Goal: Information Seeking & Learning: Learn about a topic

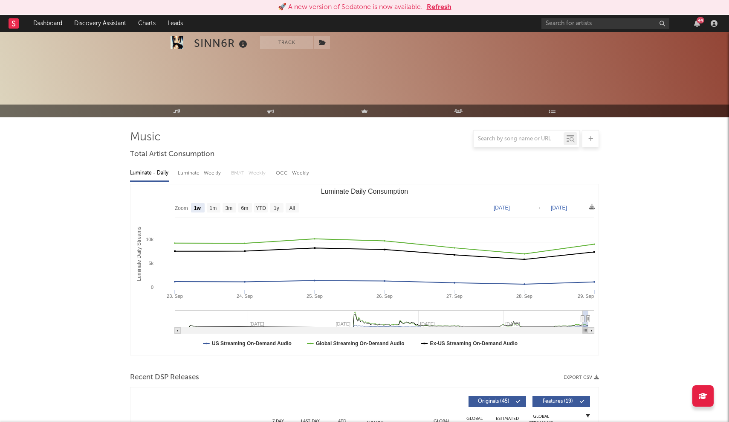
select select "1w"
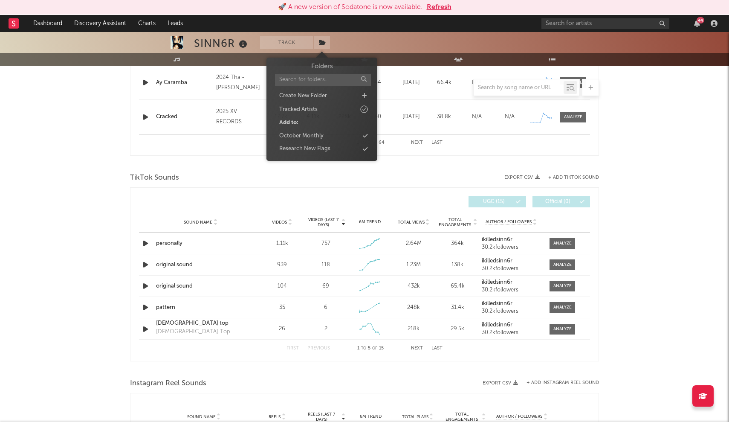
drag, startPoint x: 324, startPoint y: 42, endPoint x: 324, endPoint y: 64, distance: 22.2
click at [324, 42] on icon at bounding box center [322, 43] width 7 height 6
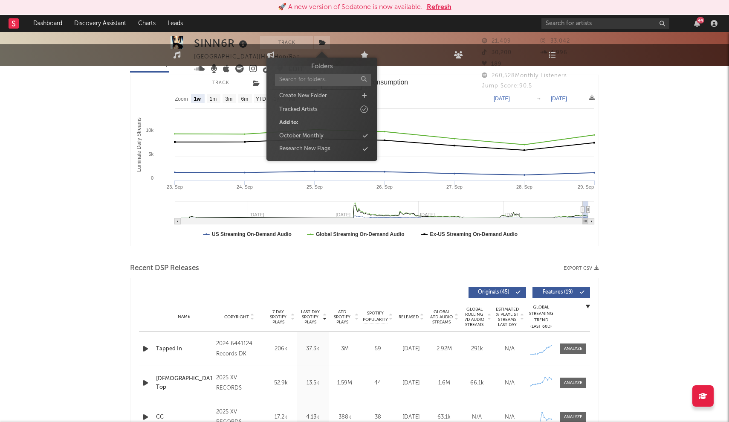
scroll to position [4, 0]
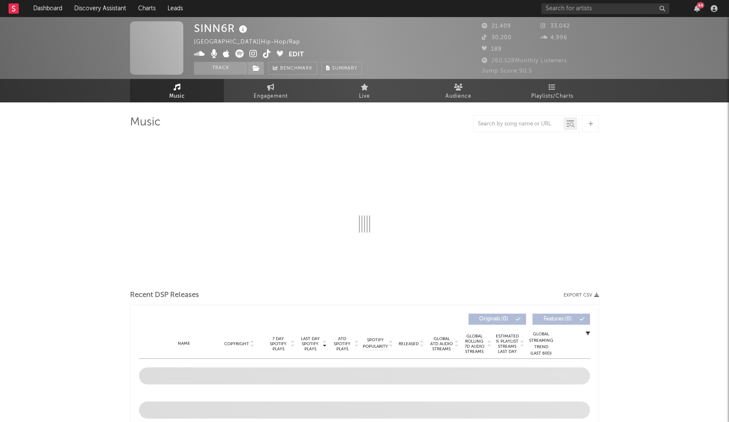
select select "6m"
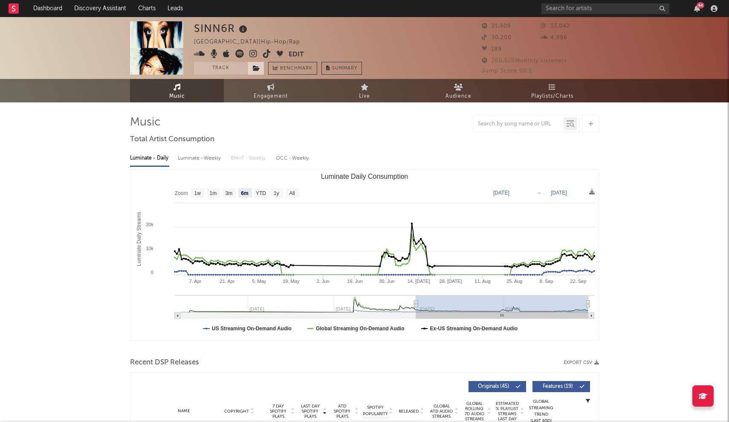
click at [256, 73] on span at bounding box center [255, 68] width 17 height 13
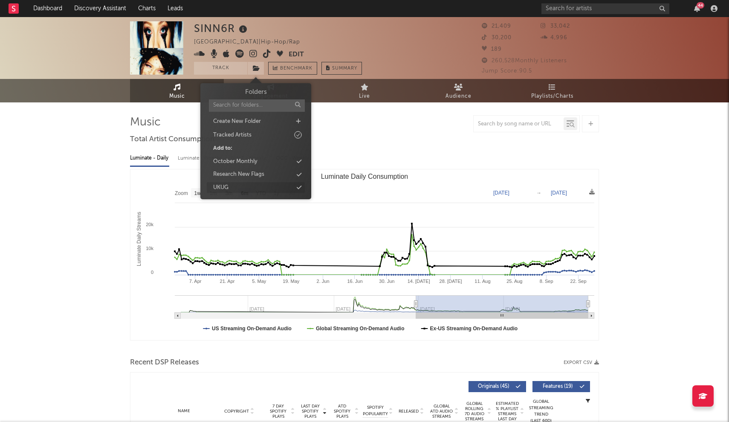
click at [267, 186] on div "UKUG" at bounding box center [256, 187] width 98 height 11
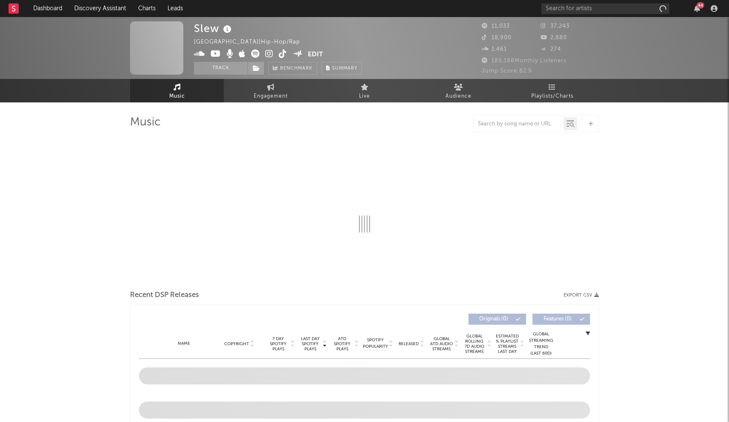
select select "6m"
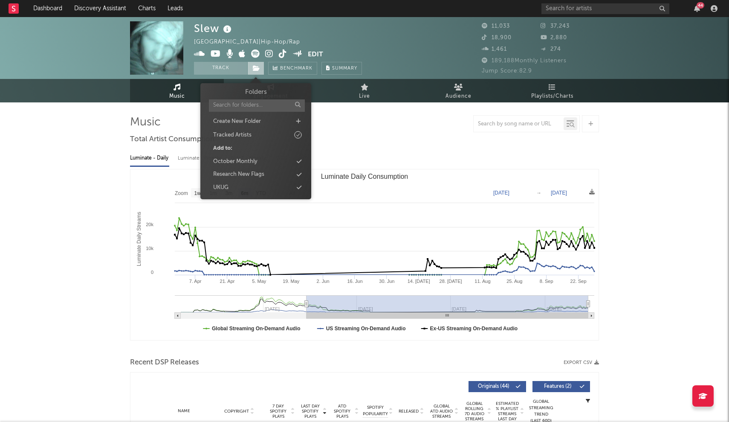
click at [263, 70] on span at bounding box center [255, 68] width 17 height 13
click at [299, 185] on icon at bounding box center [299, 188] width 5 height 6
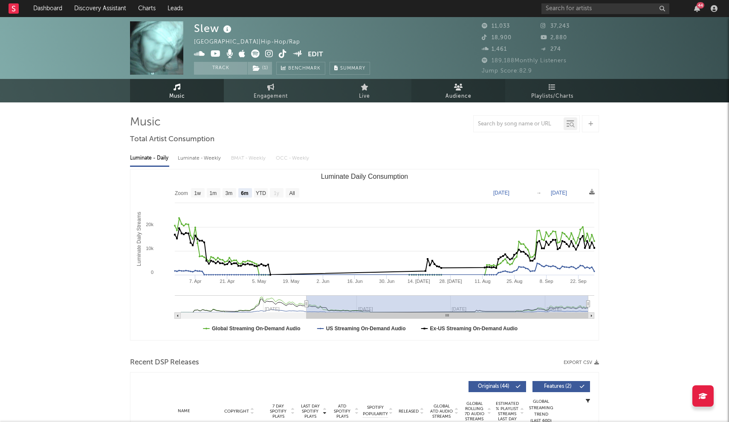
click at [471, 93] on span "Audience" at bounding box center [459, 96] width 26 height 10
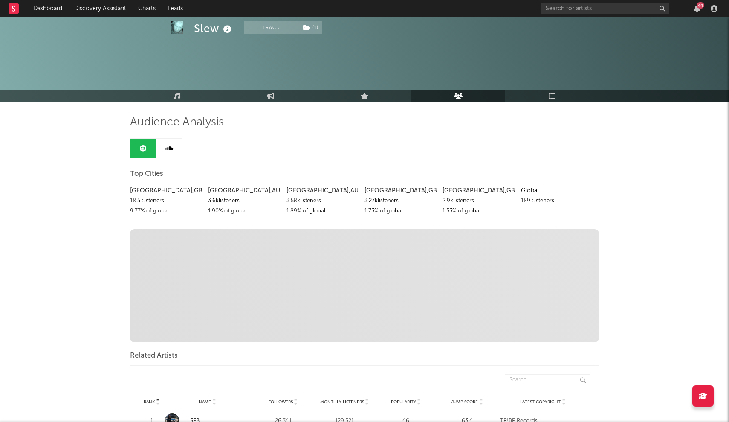
scroll to position [207, 0]
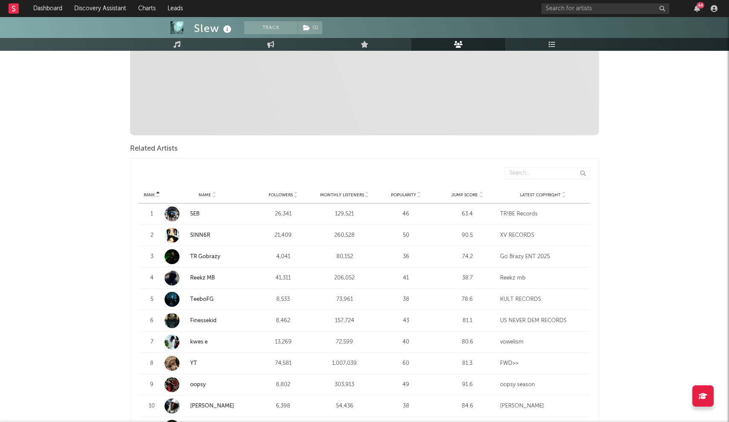
click at [202, 277] on link "Reekz MB" at bounding box center [202, 278] width 25 height 6
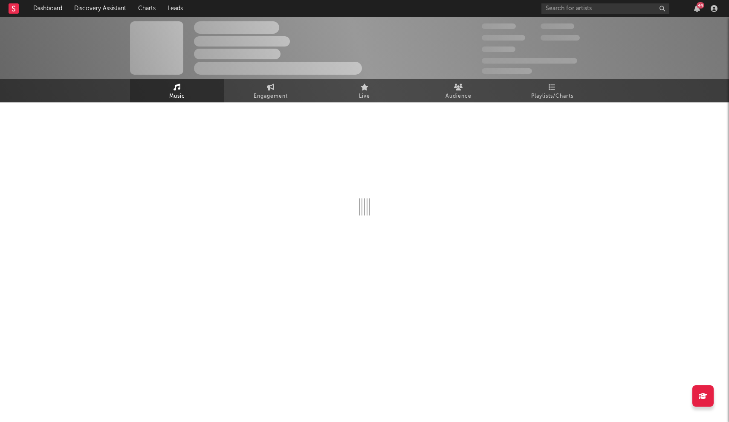
scroll to position [1, 0]
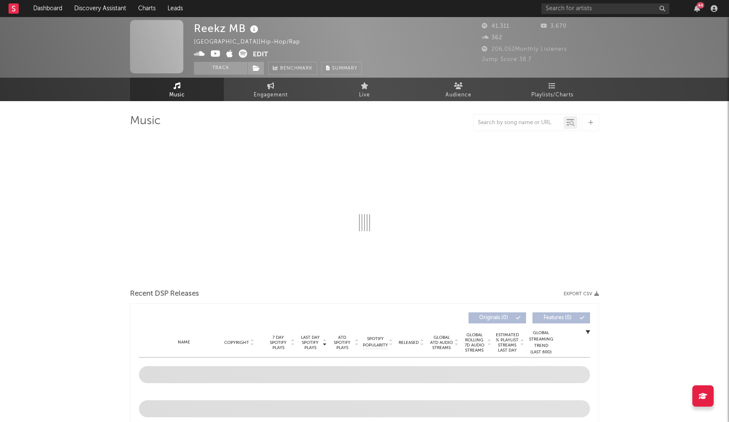
select select "6m"
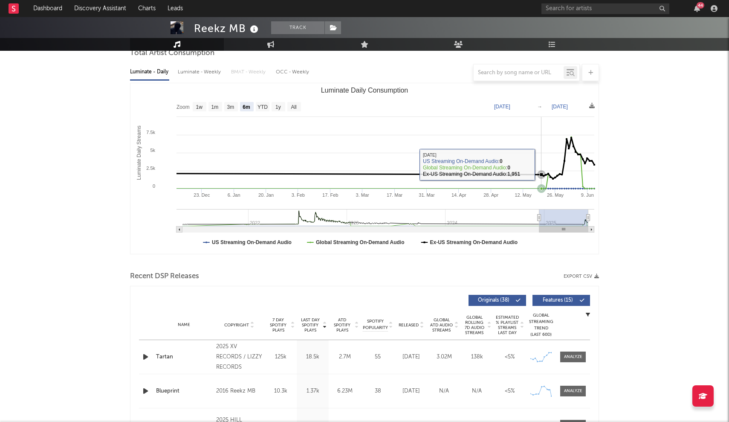
scroll to position [95, 0]
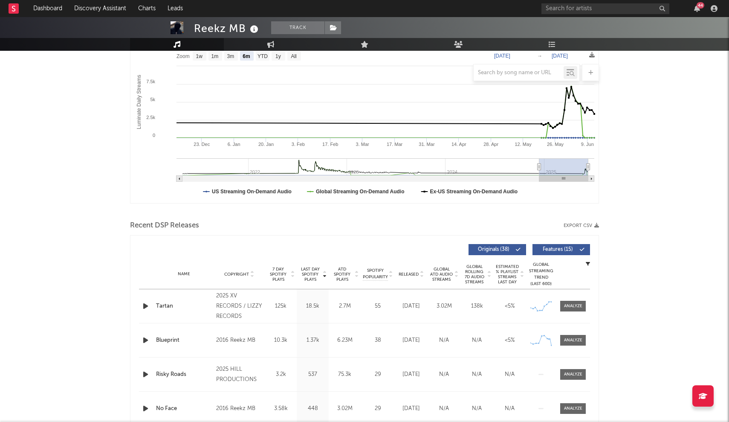
scroll to position [46, 0]
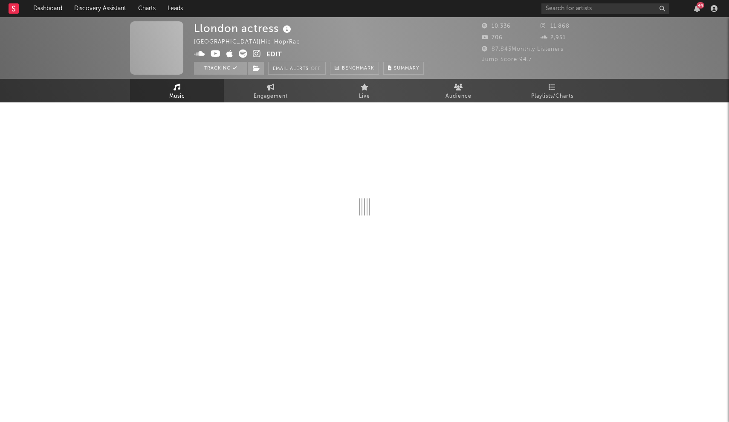
select select "1w"
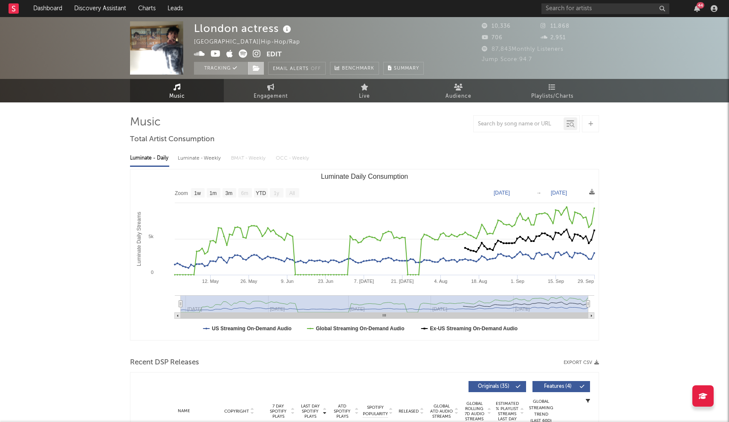
click at [260, 67] on span at bounding box center [255, 68] width 17 height 13
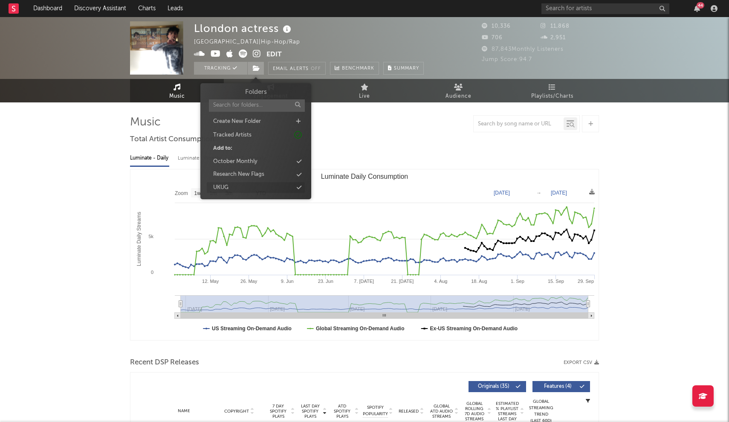
click at [294, 187] on div "UKUG" at bounding box center [256, 187] width 98 height 11
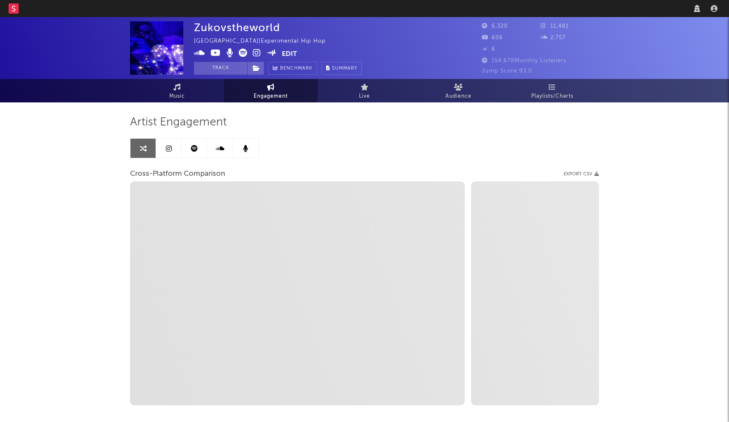
select select "1m"
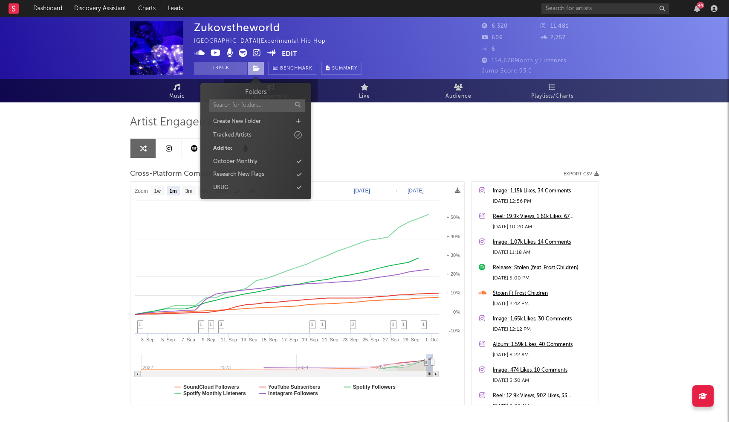
click at [260, 70] on span at bounding box center [255, 68] width 17 height 13
click at [298, 185] on icon at bounding box center [299, 188] width 5 height 6
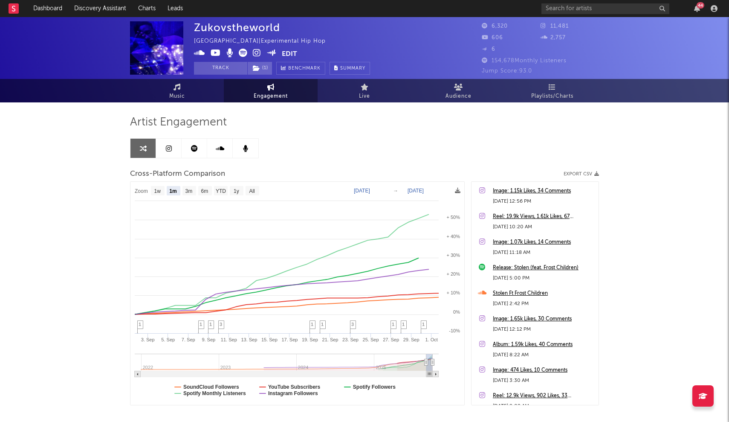
click at [395, 153] on div "Artist Engagement Cross-Platform Comparison Export CSV Zoom 1w 1m 3m 6m YTD 1y …" at bounding box center [364, 260] width 469 height 290
click at [167, 90] on link "Music" at bounding box center [177, 90] width 94 height 23
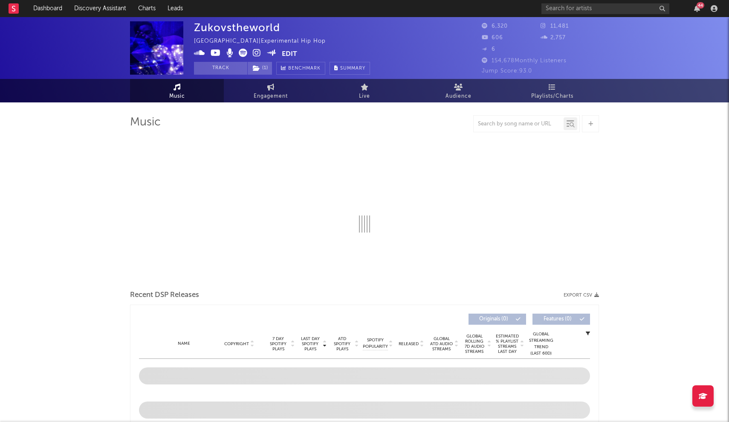
select select "1w"
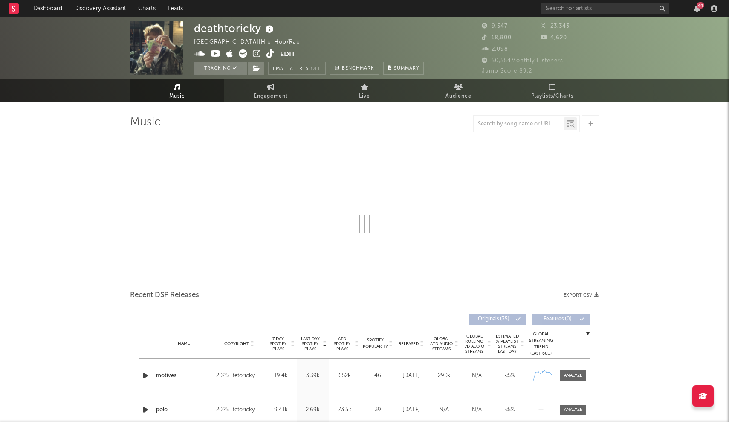
select select "1w"
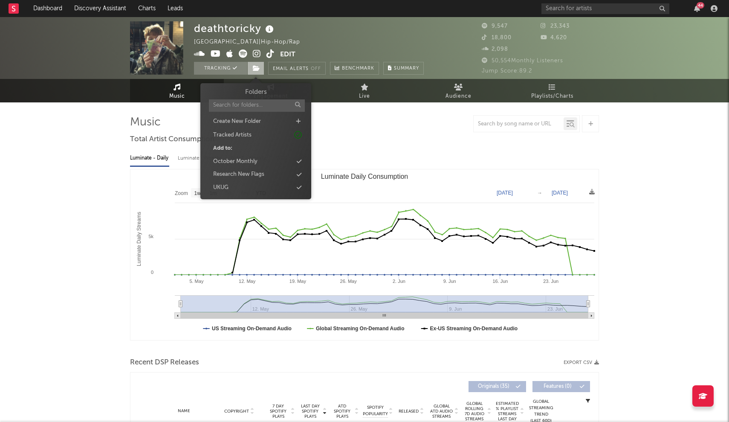
click at [259, 70] on icon at bounding box center [256, 68] width 7 height 6
click at [298, 187] on icon at bounding box center [299, 188] width 5 height 6
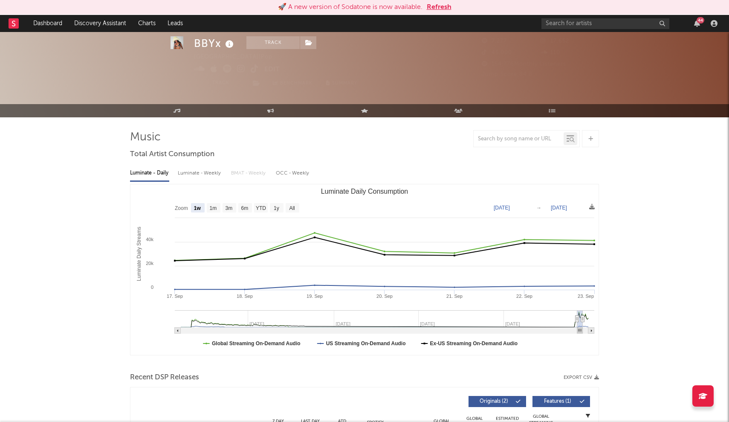
select select "1w"
